Goal: Task Accomplishment & Management: Use online tool/utility

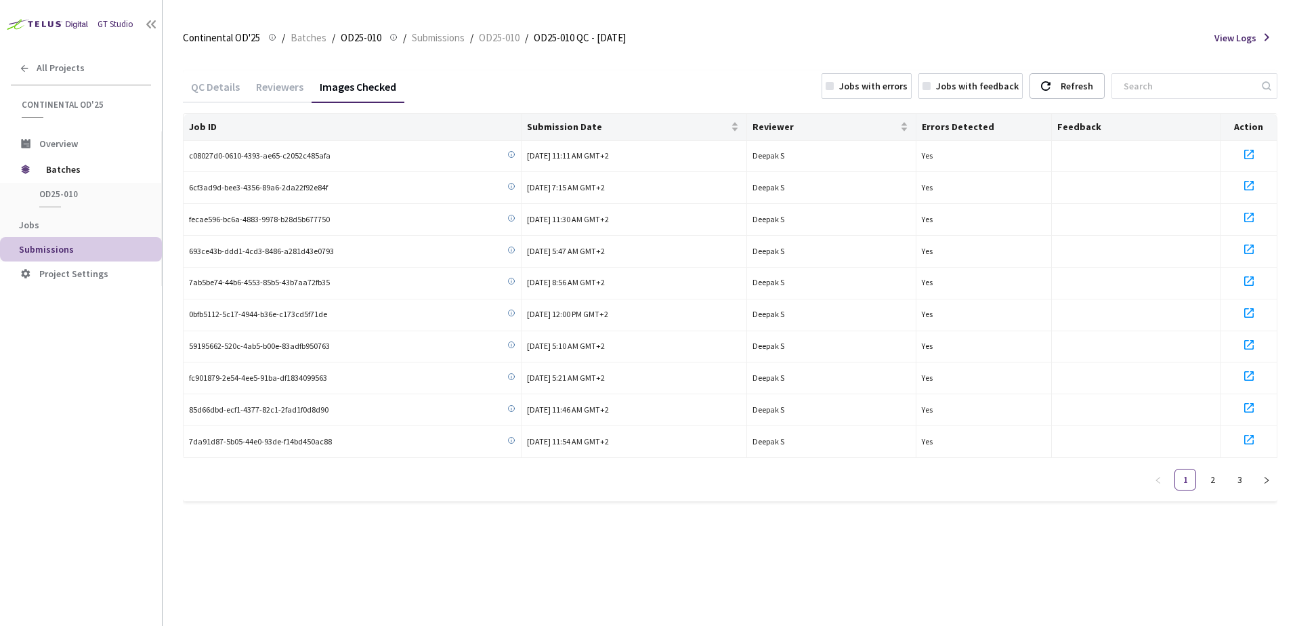
click at [882, 77] on div "Jobs with errors" at bounding box center [867, 86] width 90 height 26
click at [1267, 477] on icon "right" at bounding box center [1267, 480] width 8 height 8
click at [1158, 442] on button "button" at bounding box center [1159, 448] width 22 height 22
click at [1167, 491] on div "Job ID Submission Date Reviewer Errors Detected Feedback Action 20a1ba9e-6c76-4…" at bounding box center [730, 307] width 1095 height 388
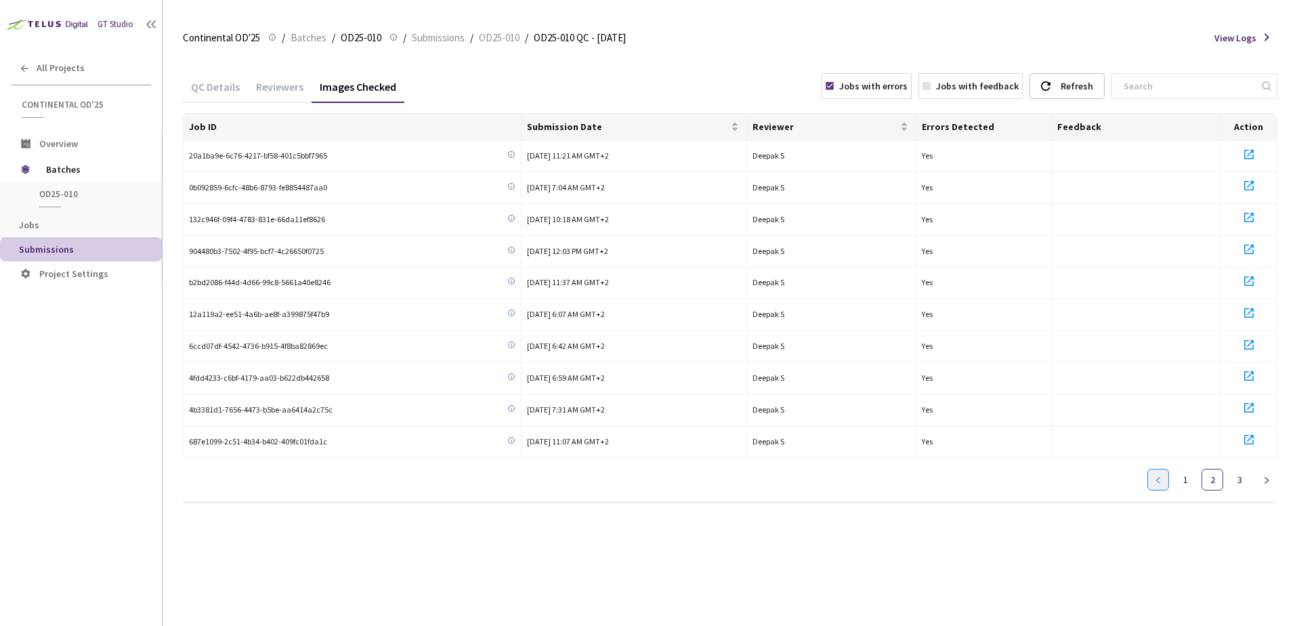
click at [1164, 484] on button "button" at bounding box center [1159, 480] width 22 height 22
click at [1211, 485] on link "2" at bounding box center [1212, 479] width 20 height 20
click at [1240, 480] on link "3" at bounding box center [1240, 479] width 20 height 20
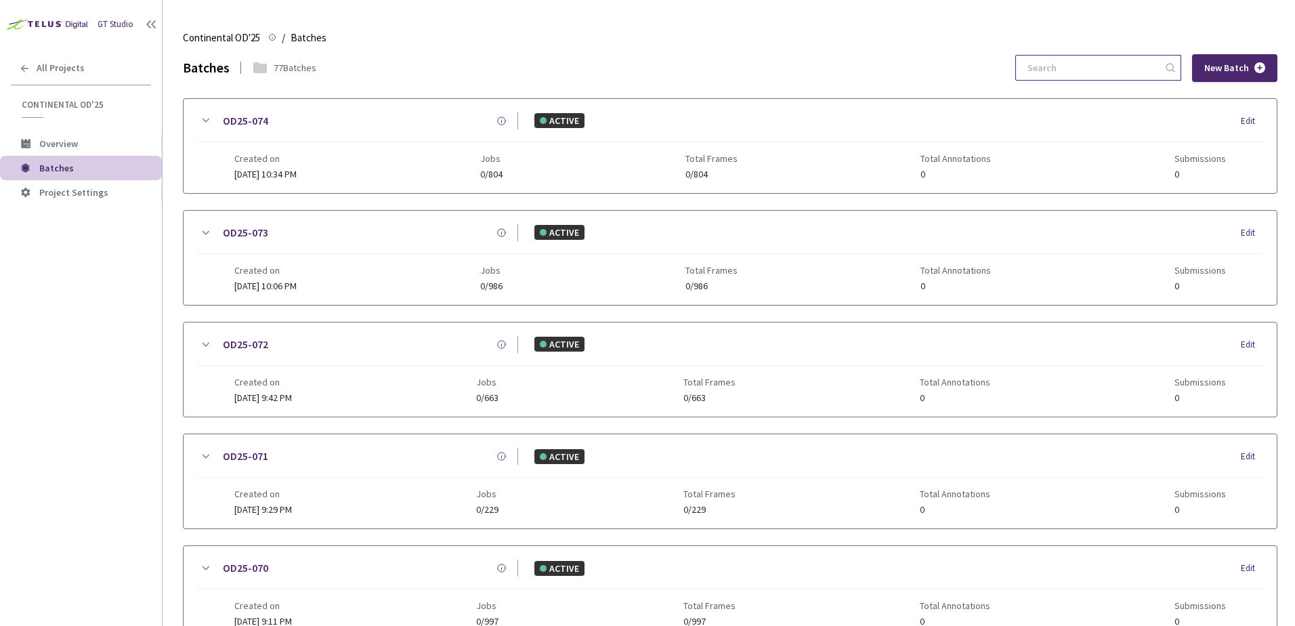
click at [1070, 63] on input at bounding box center [1092, 68] width 144 height 24
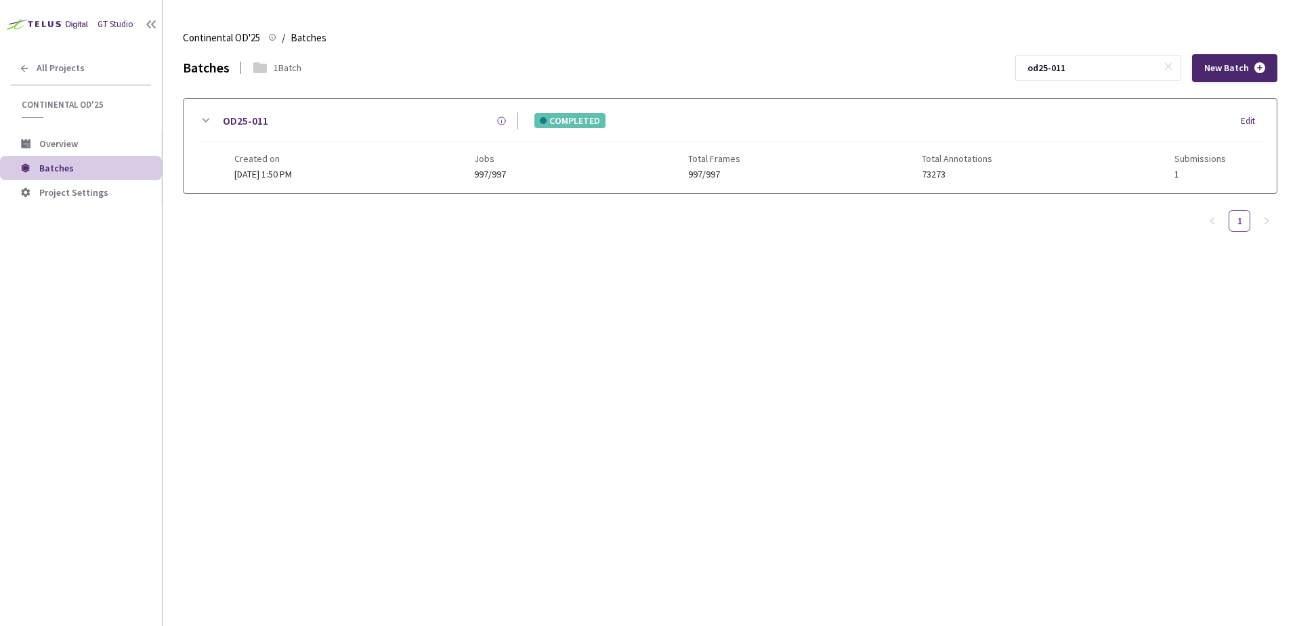
type input "od25-011"
click at [203, 123] on icon at bounding box center [205, 120] width 16 height 16
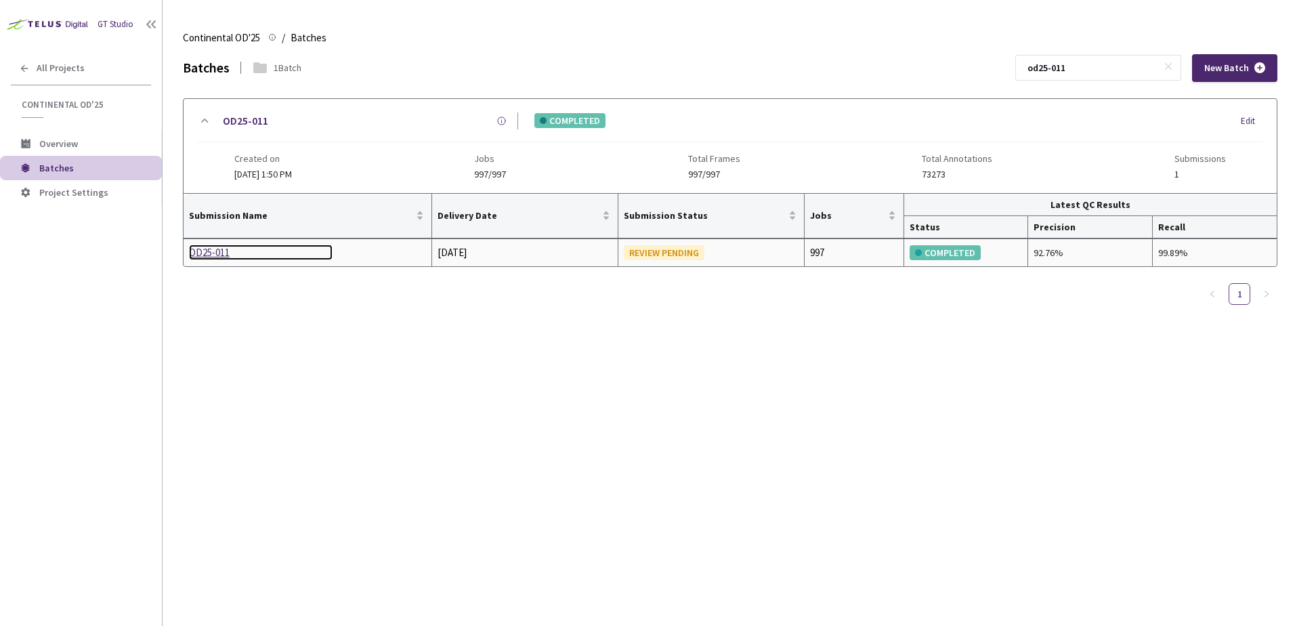
click at [221, 251] on div "OD25-011" at bounding box center [261, 253] width 144 height 16
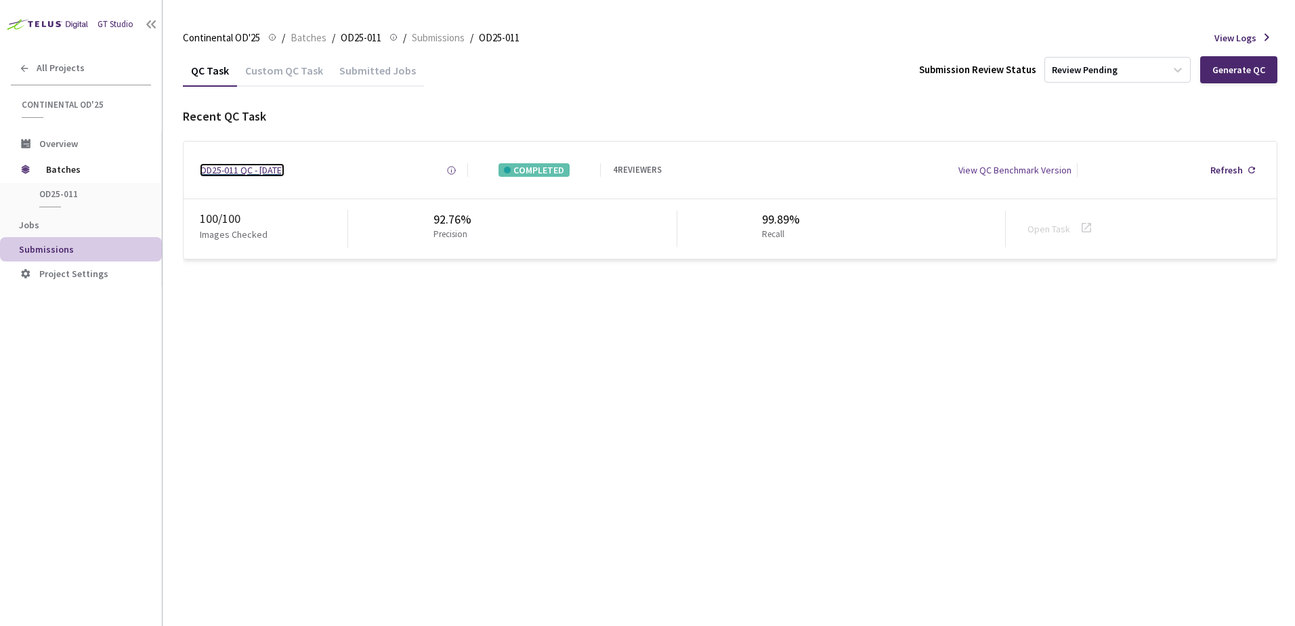
click at [261, 163] on div "OD25-011 QC - 19 Aug, 2025" at bounding box center [242, 170] width 85 height 14
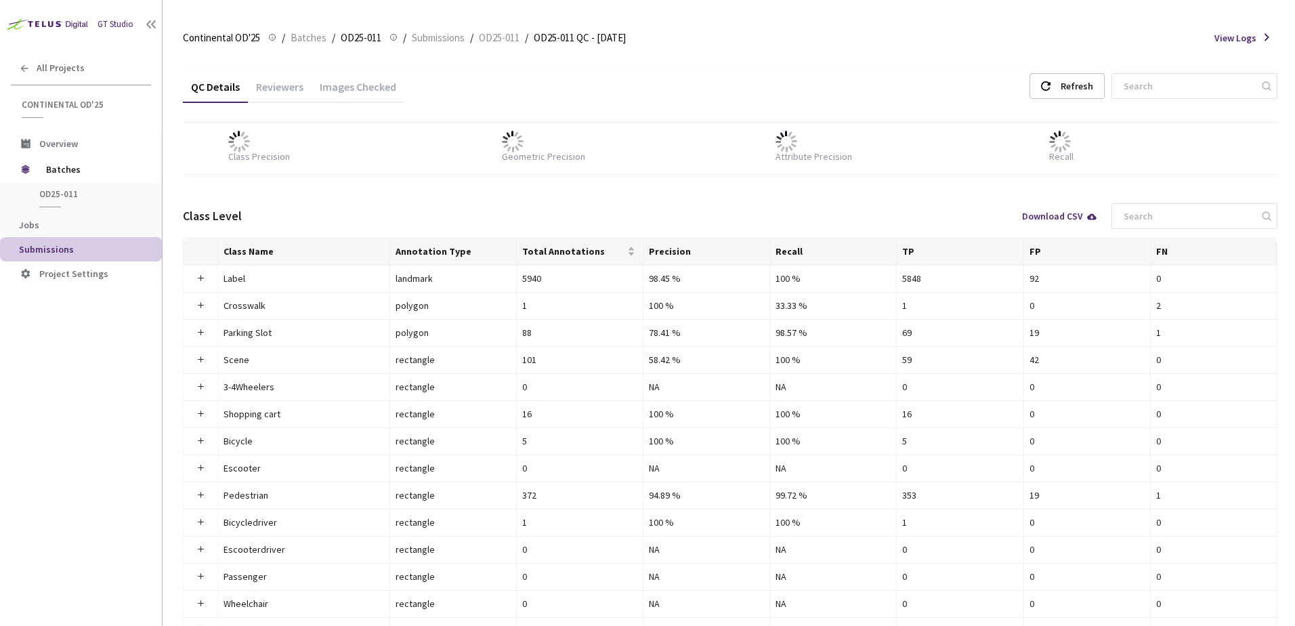
click at [341, 84] on div "Images Checked" at bounding box center [358, 91] width 93 height 23
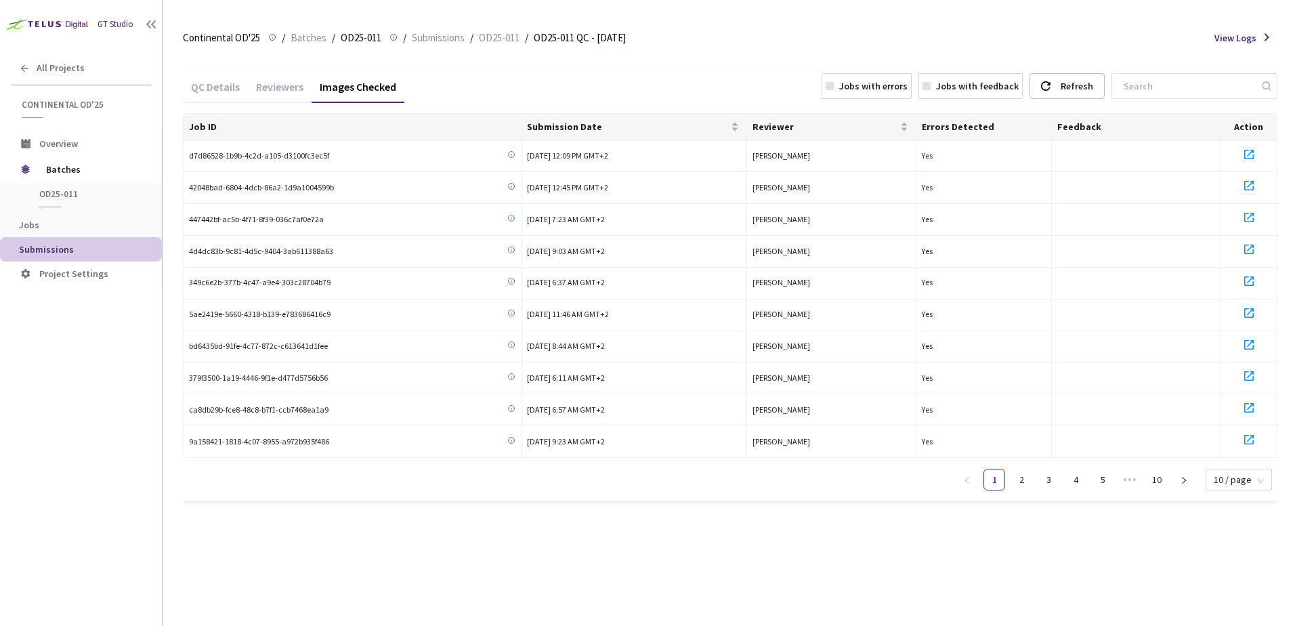
click at [897, 90] on div "Jobs with errors" at bounding box center [873, 86] width 68 height 14
click at [896, 89] on div "Jobs with errors" at bounding box center [873, 86] width 68 height 14
click at [1188, 478] on icon "right" at bounding box center [1184, 480] width 8 height 8
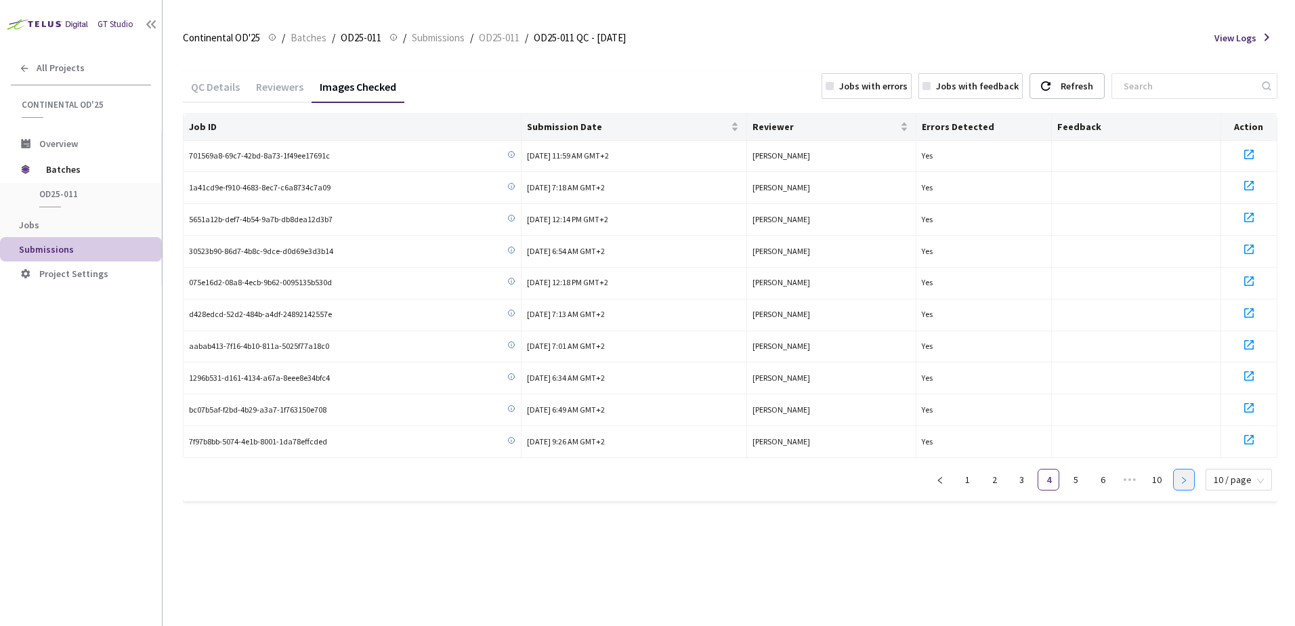
click at [1188, 478] on icon "right" at bounding box center [1184, 480] width 8 height 8
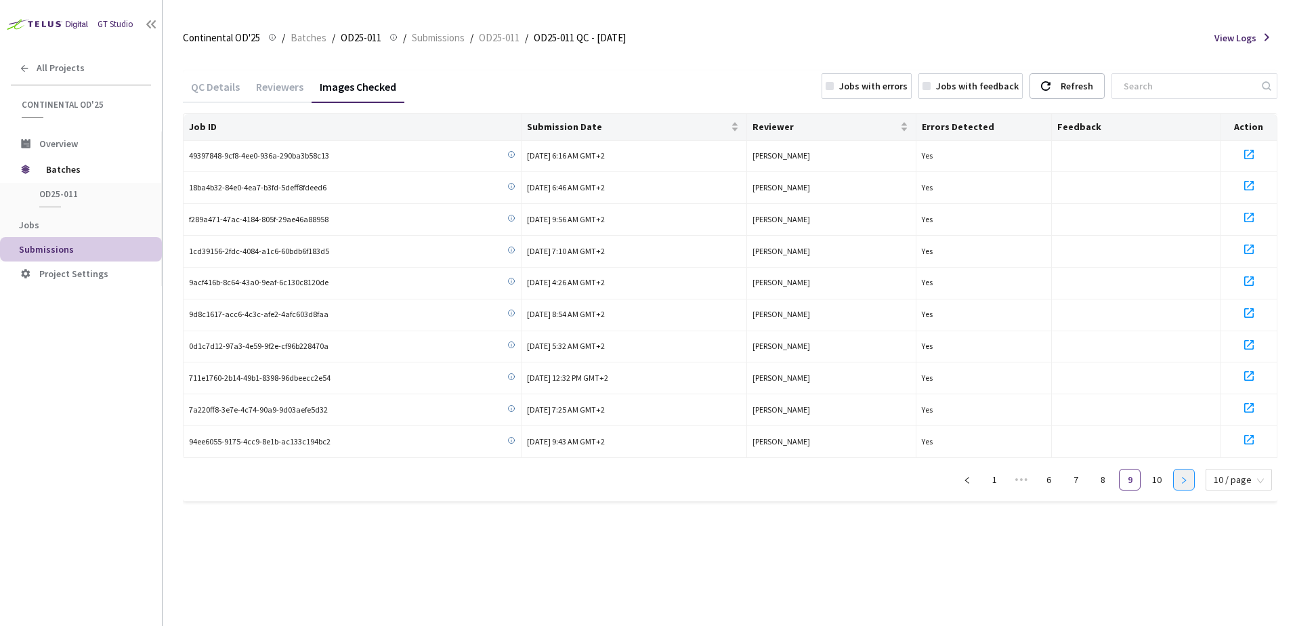
click at [1188, 478] on icon "right" at bounding box center [1184, 480] width 8 height 8
click at [965, 478] on icon "left" at bounding box center [967, 480] width 8 height 8
click at [965, 478] on link "1" at bounding box center [967, 479] width 20 height 20
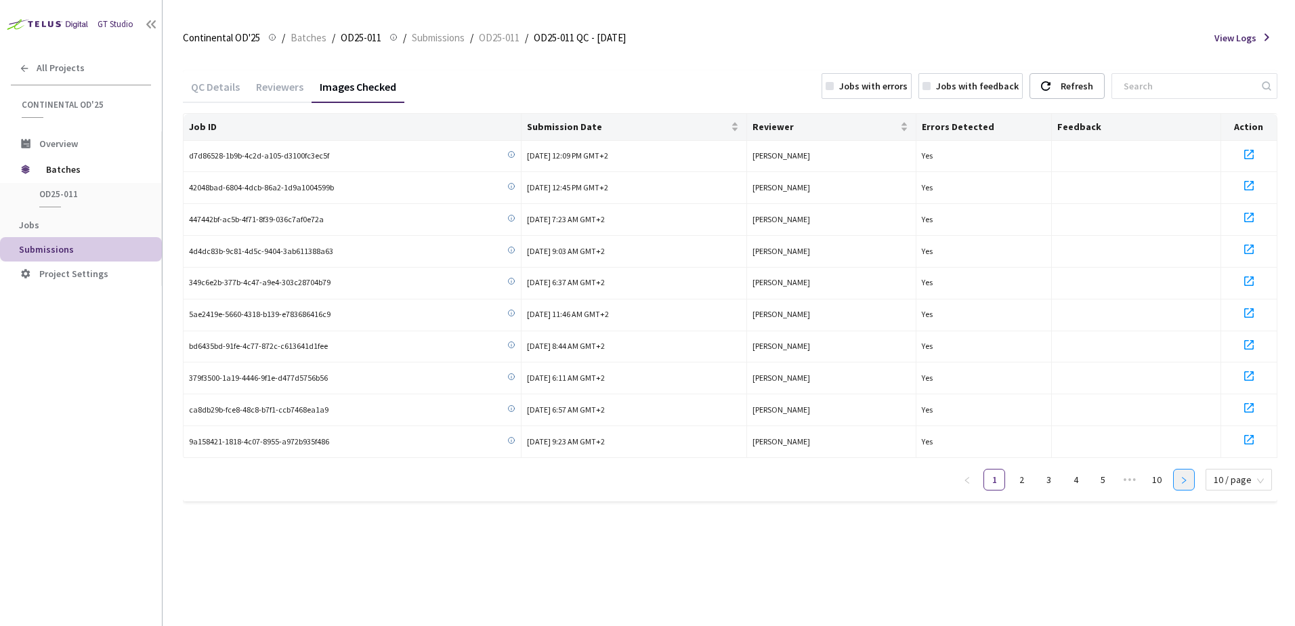
click at [1180, 471] on button "button" at bounding box center [1184, 480] width 22 height 22
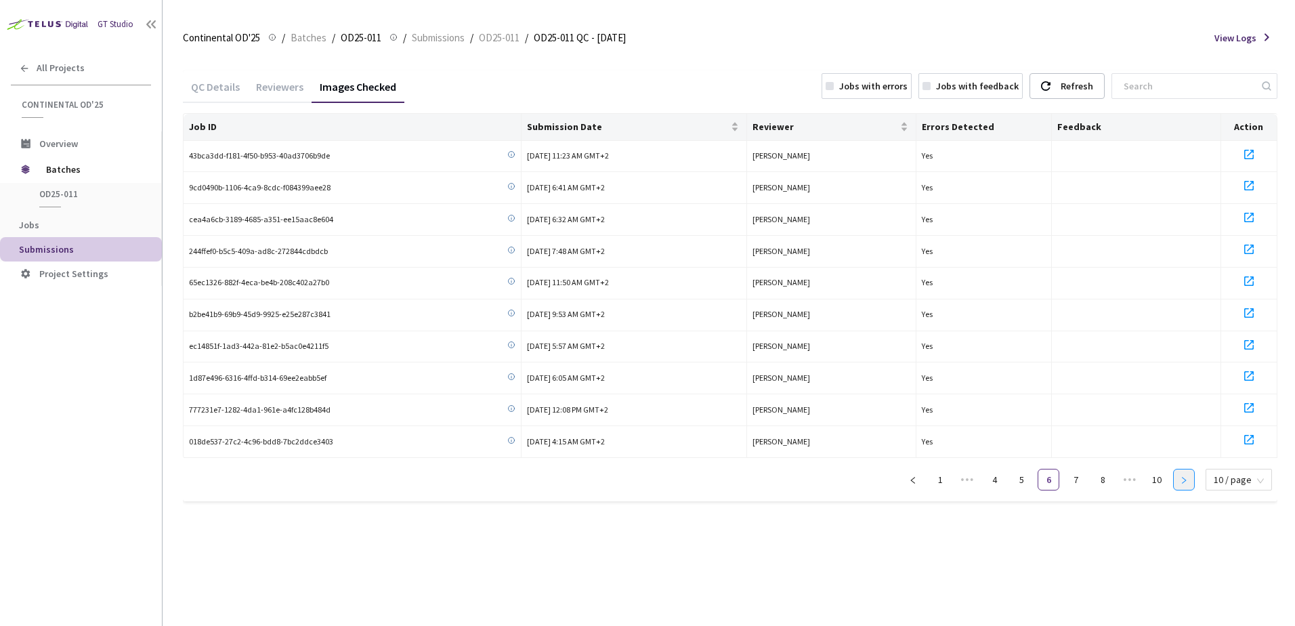
click at [1180, 471] on button "button" at bounding box center [1184, 480] width 22 height 22
